Goal: Obtain resource: Obtain resource

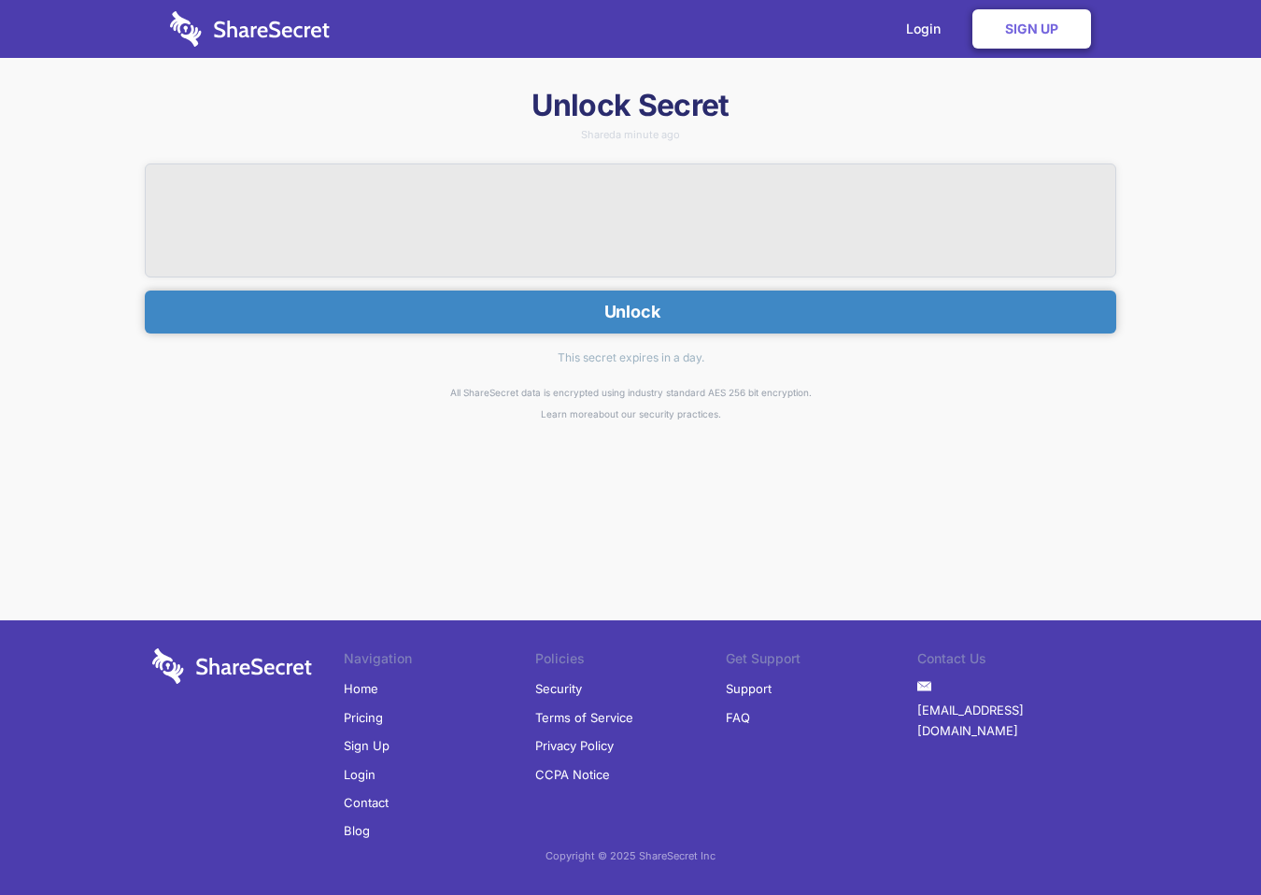
click at [575, 305] on button "Unlock" at bounding box center [630, 311] width 971 height 43
